Goal: Find specific page/section: Find specific page/section

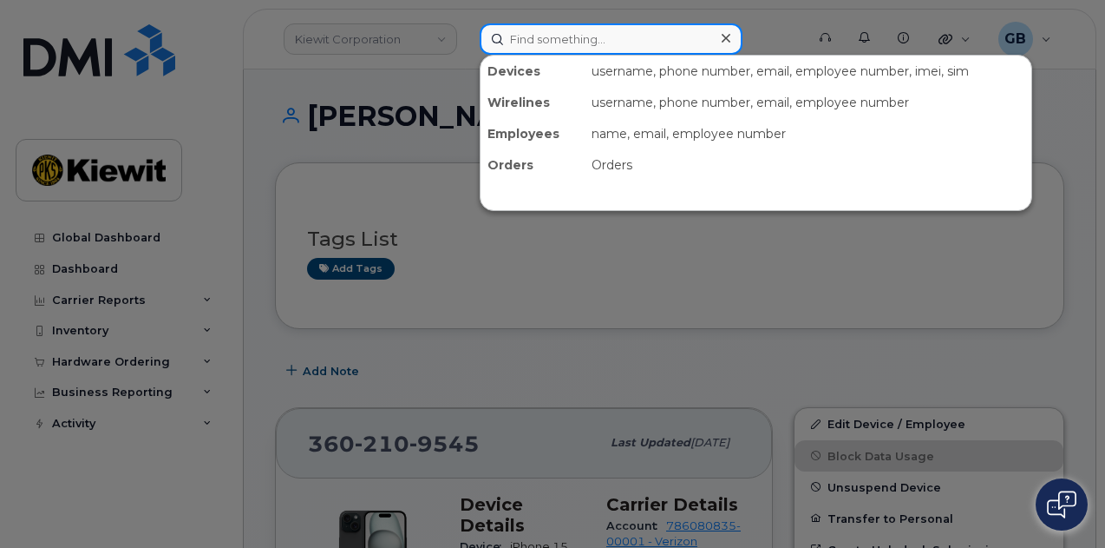
click at [557, 54] on div "Devices username, phone number, email, employee number, imei, sim Wirelines use…" at bounding box center [637, 38] width 314 height 31
paste input "194743"
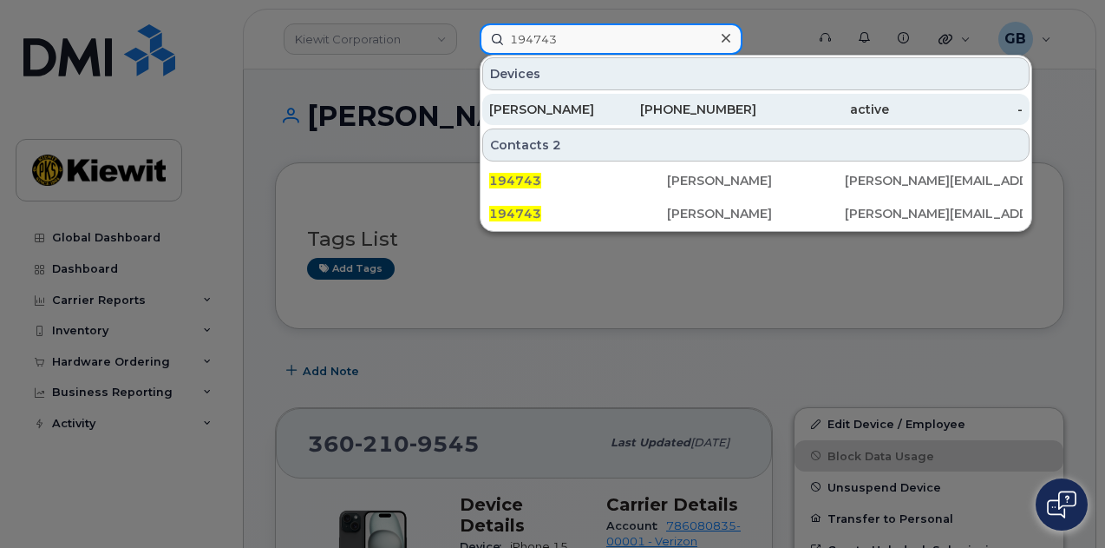
type input "194743"
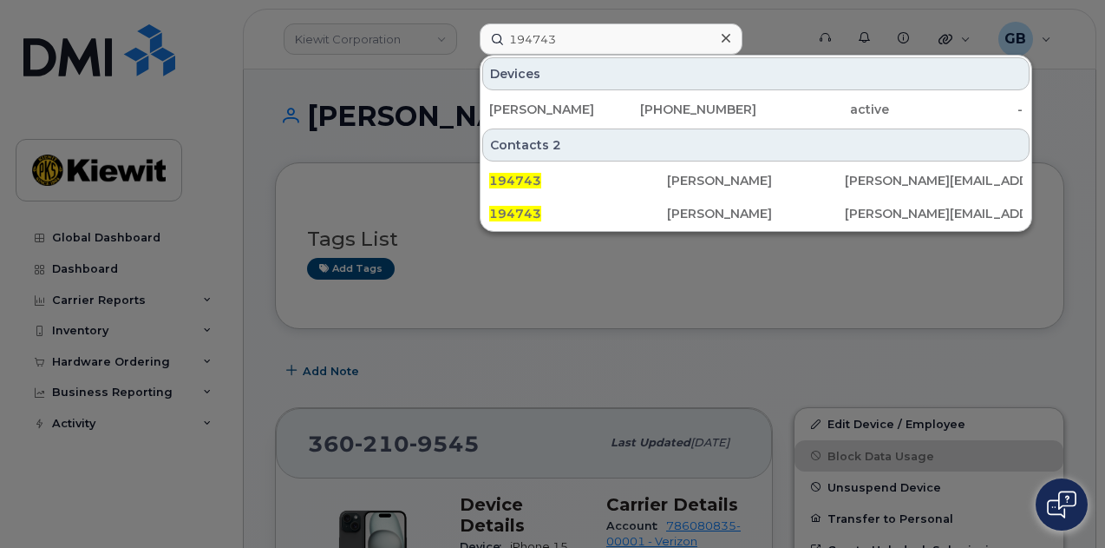
drag, startPoint x: 577, startPoint y: 106, endPoint x: 411, endPoint y: 6, distance: 193.4
click at [577, 106] on div "[PERSON_NAME]" at bounding box center [556, 109] width 134 height 17
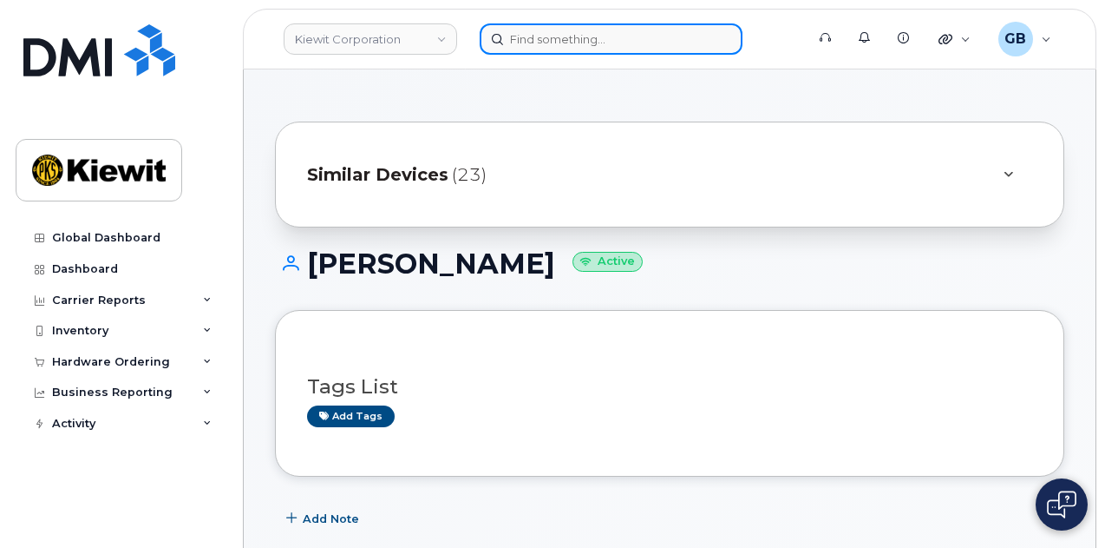
click at [633, 32] on input at bounding box center [611, 38] width 263 height 31
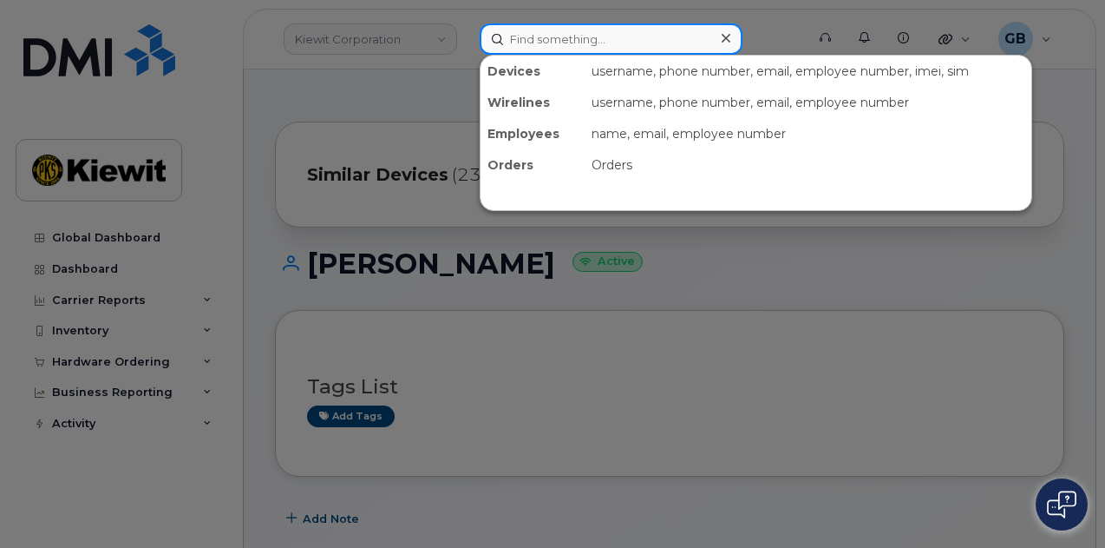
paste input "194743"
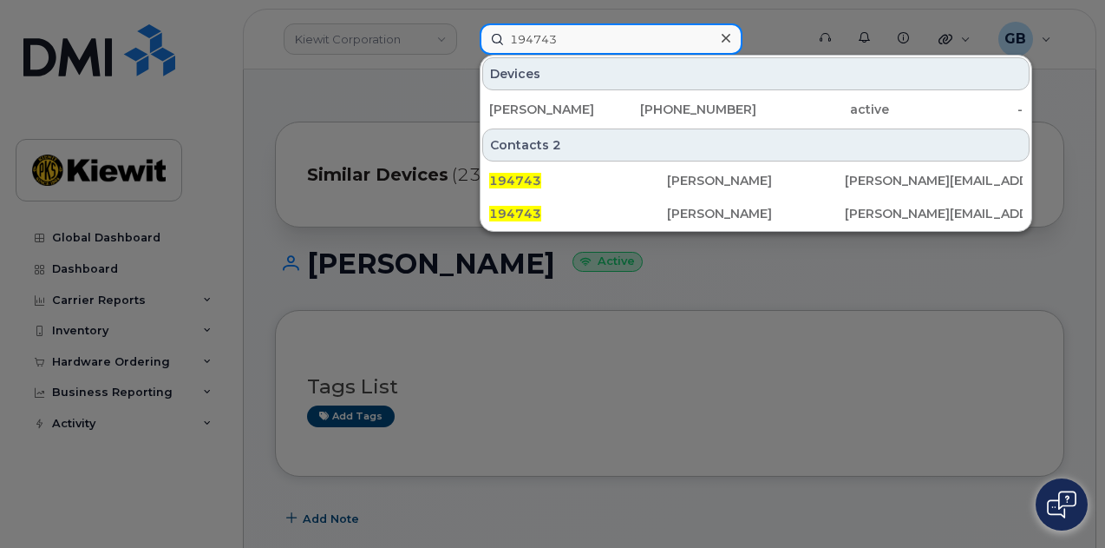
type input "194743"
